Goal: Task Accomplishment & Management: Use online tool/utility

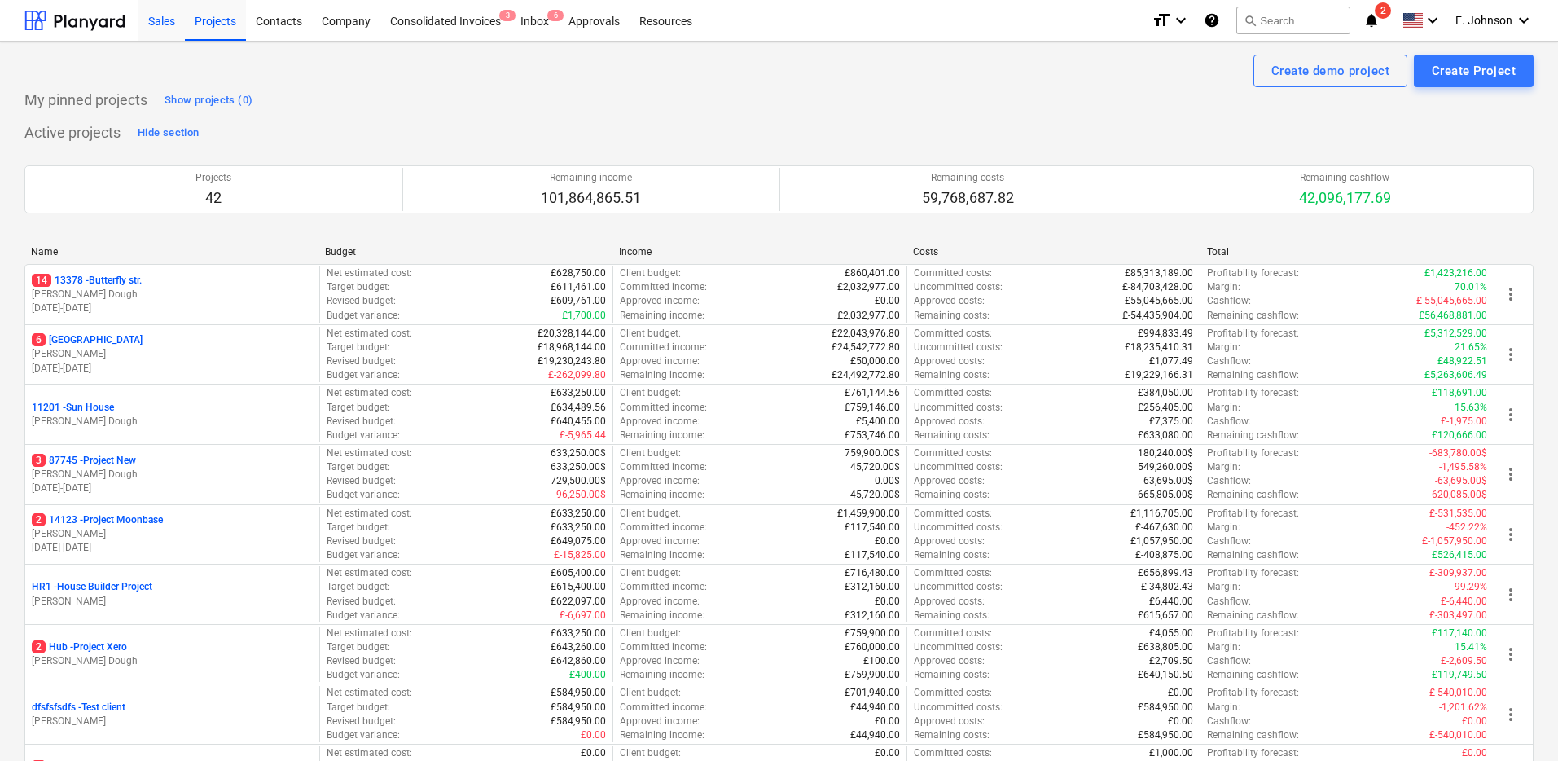
click at [153, 20] on div "Sales" at bounding box center [161, 20] width 46 height 42
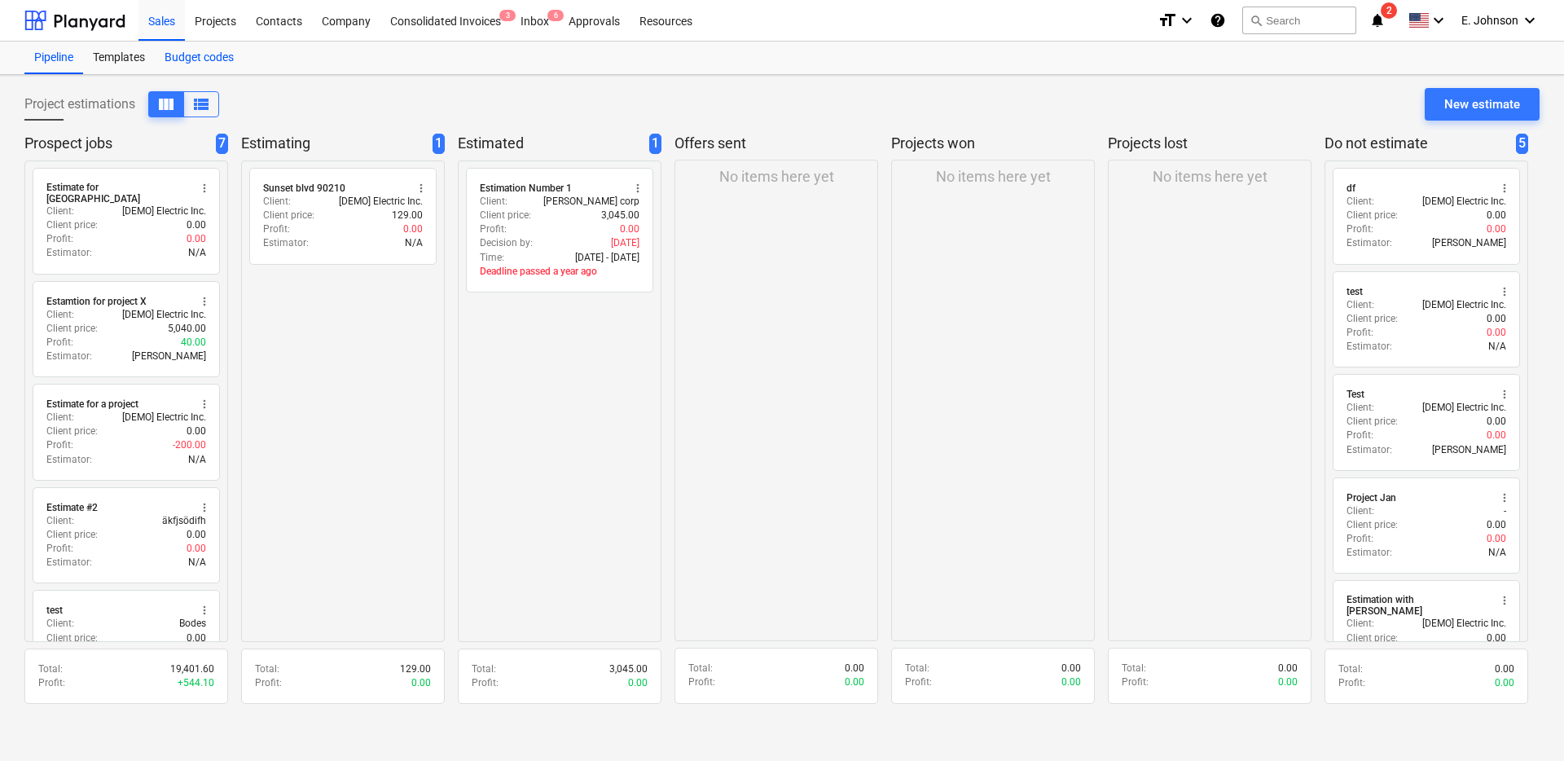
click at [192, 58] on div "Budget codes" at bounding box center [199, 58] width 89 height 33
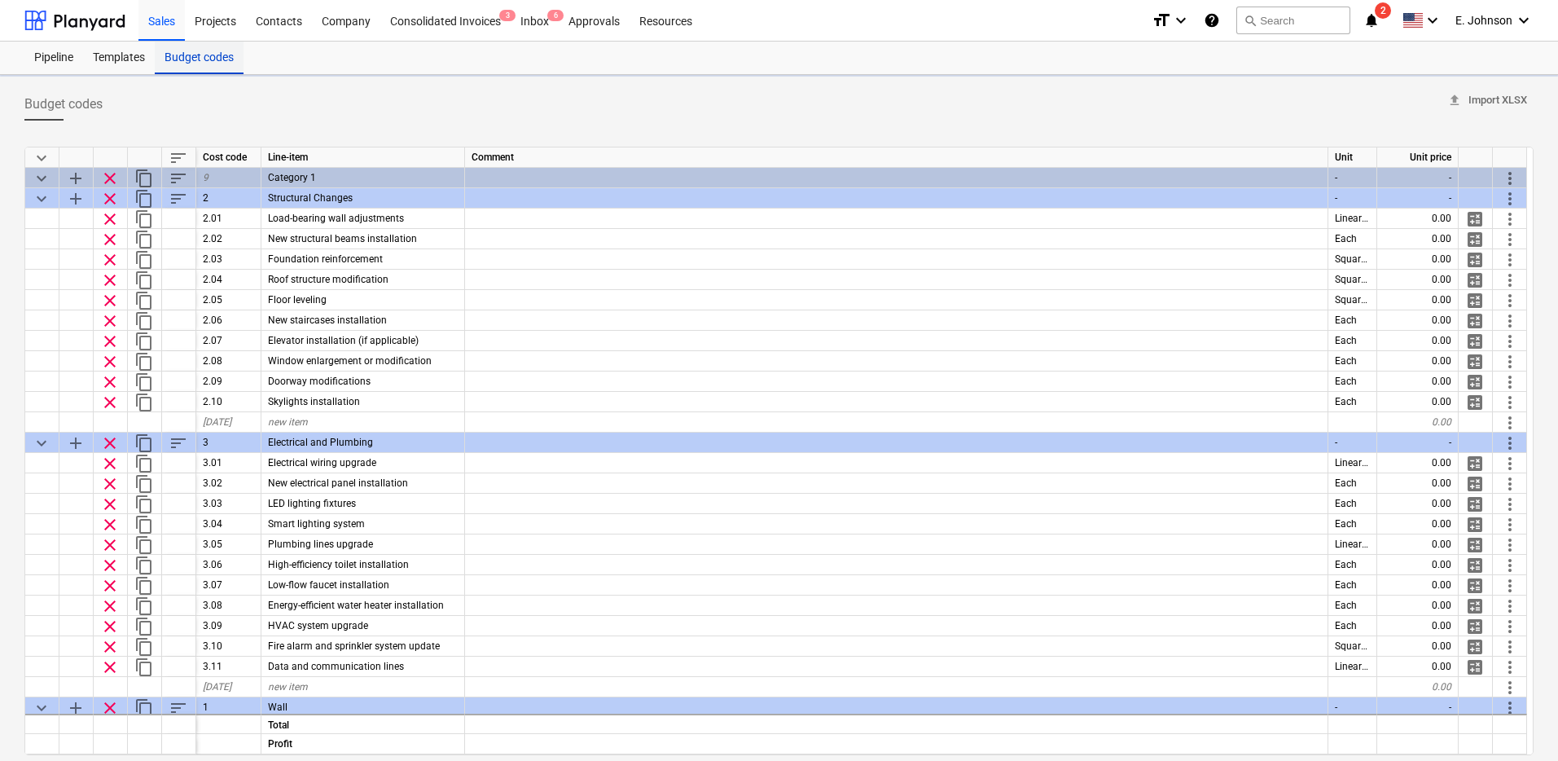
type textarea "x"
